Goal: Information Seeking & Learning: Get advice/opinions

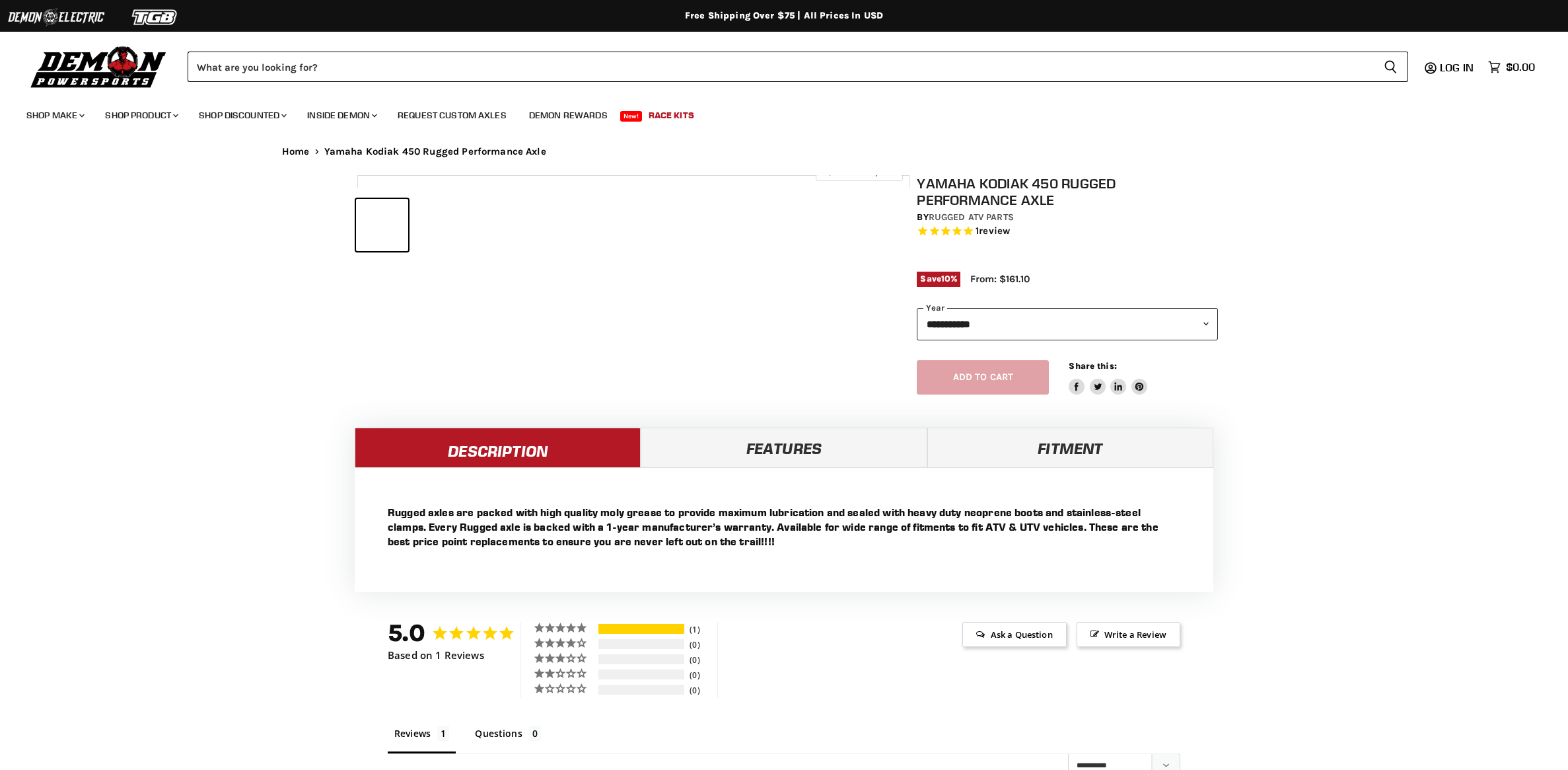
select select "******"
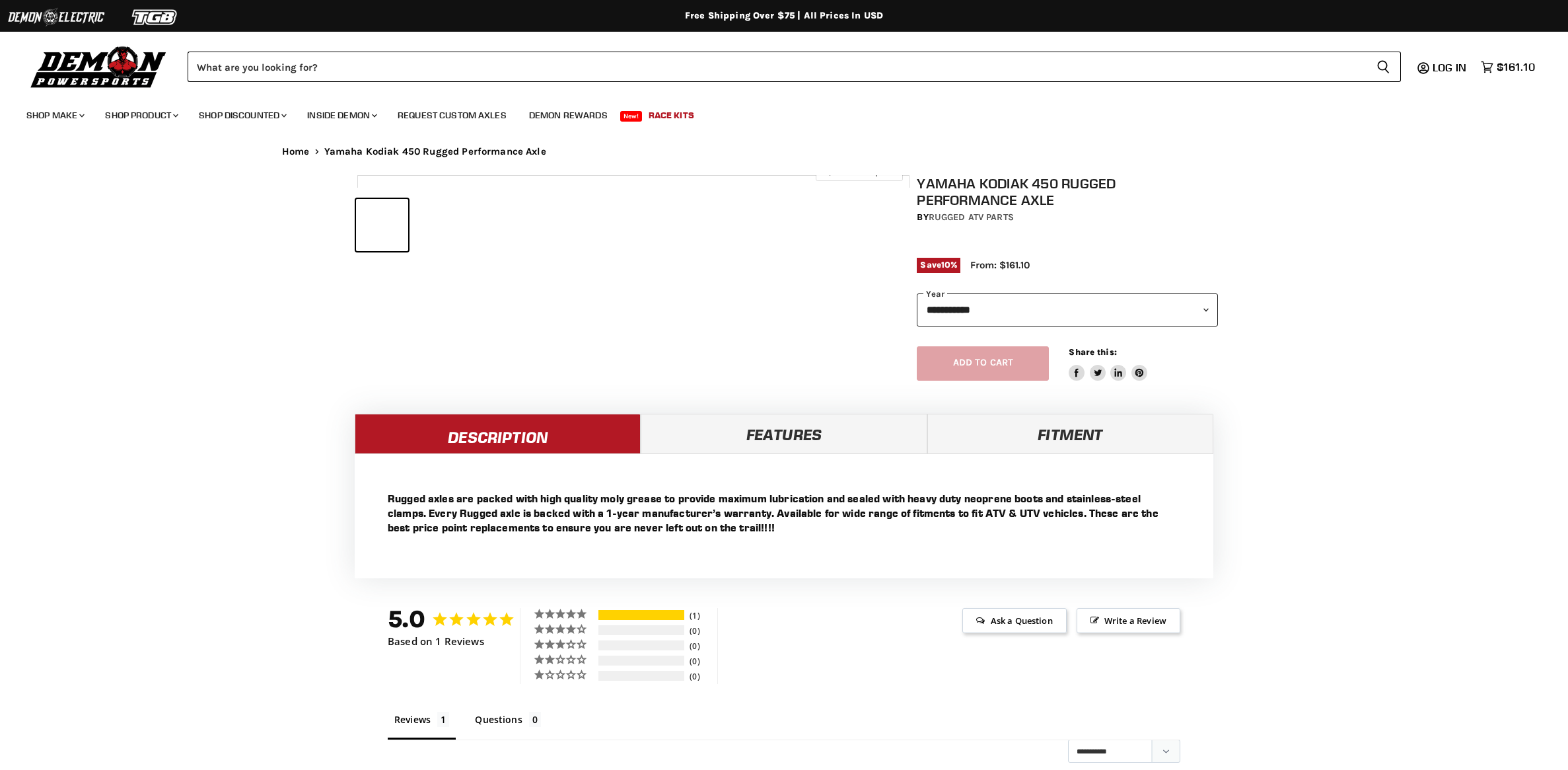
select select "******"
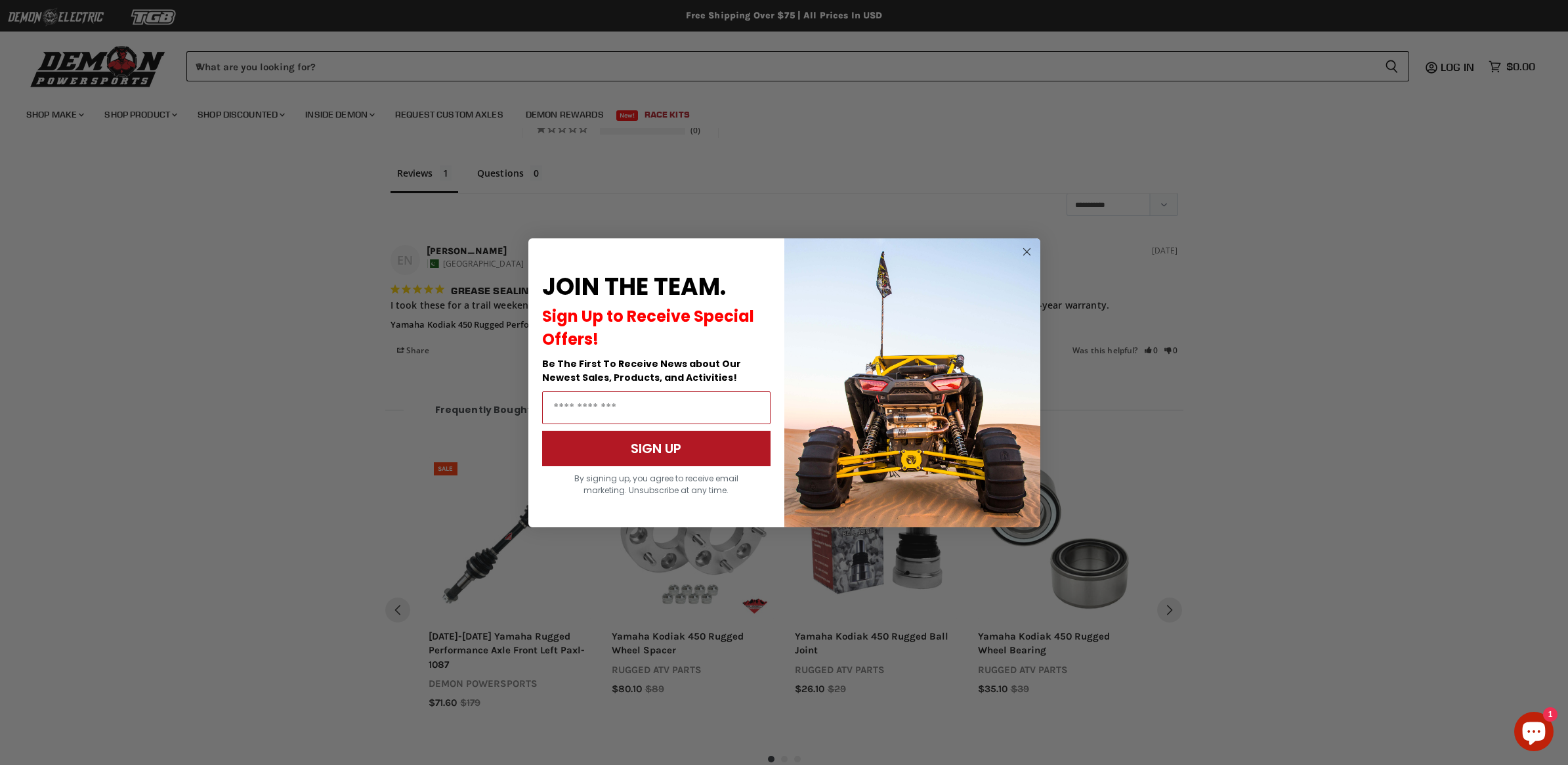
scroll to position [898, 0]
